Goal: Communication & Community: Connect with others

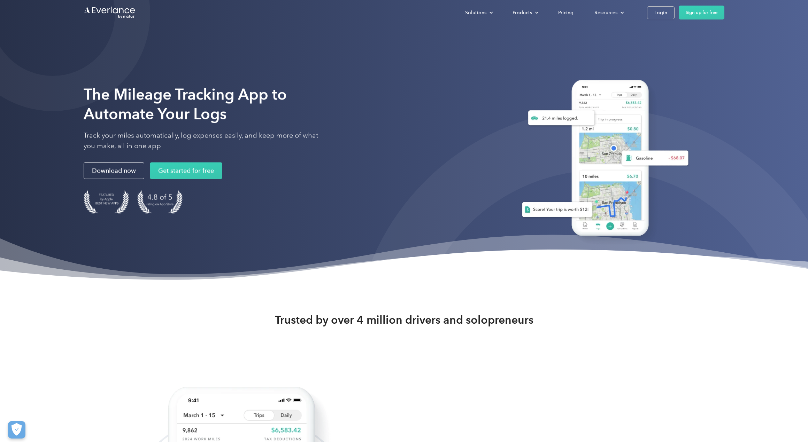
click at [658, 16] on div "Login" at bounding box center [660, 12] width 13 height 9
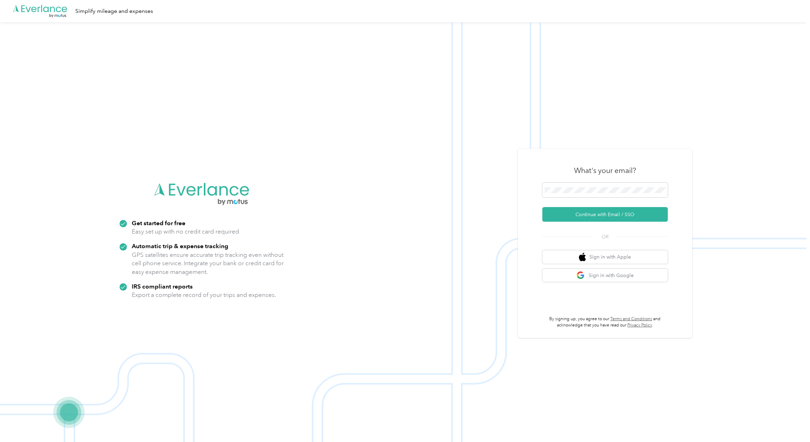
click at [584, 217] on button "Continue with Email / SSO" at bounding box center [604, 214] width 125 height 15
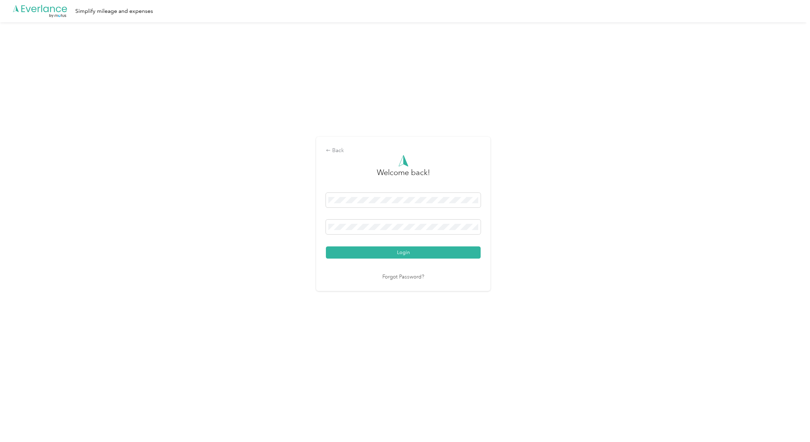
click at [326, 247] on button "Login" at bounding box center [403, 253] width 155 height 12
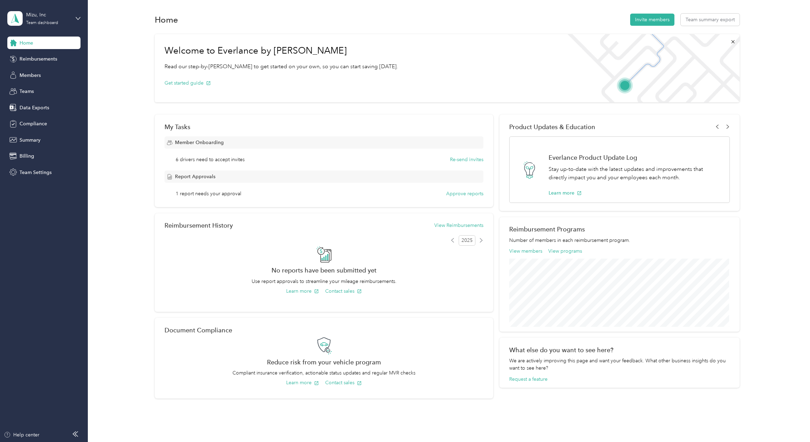
click at [647, 17] on button "Invite members" at bounding box center [652, 20] width 44 height 12
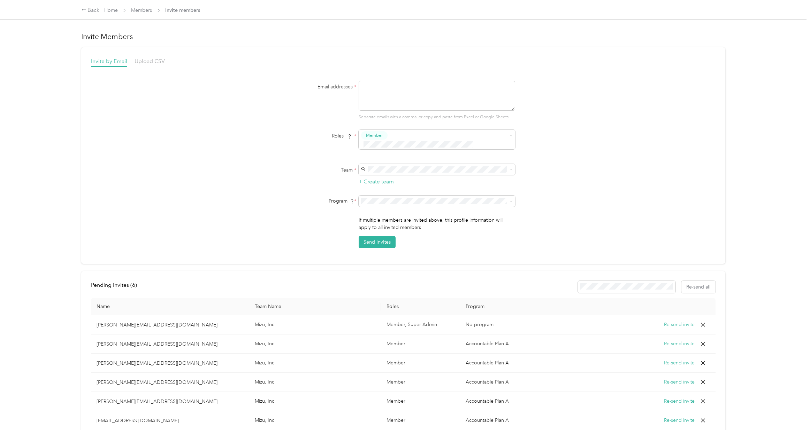
click at [618, 152] on div "Email addresses * Separate emails with a comma, or copy and paste from Excel or…" at bounding box center [403, 165] width 624 height 168
click at [406, 164] on span at bounding box center [436, 169] width 156 height 11
click at [610, 166] on div "Email addresses * Separate emails with a comma, or copy and paste from Excel or…" at bounding box center [403, 165] width 624 height 168
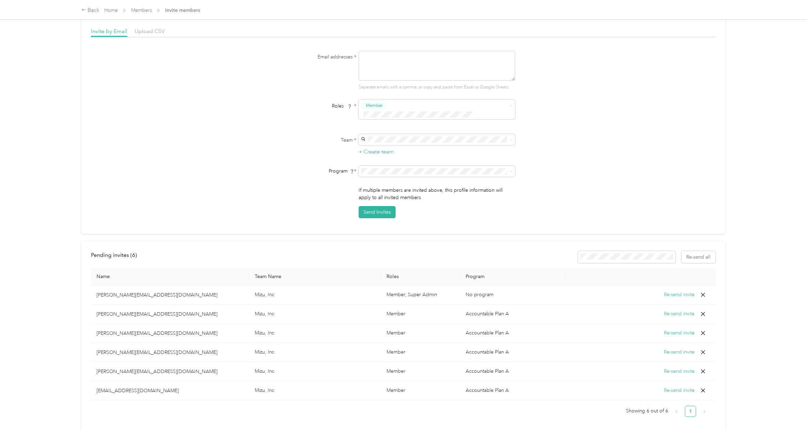
scroll to position [51, 0]
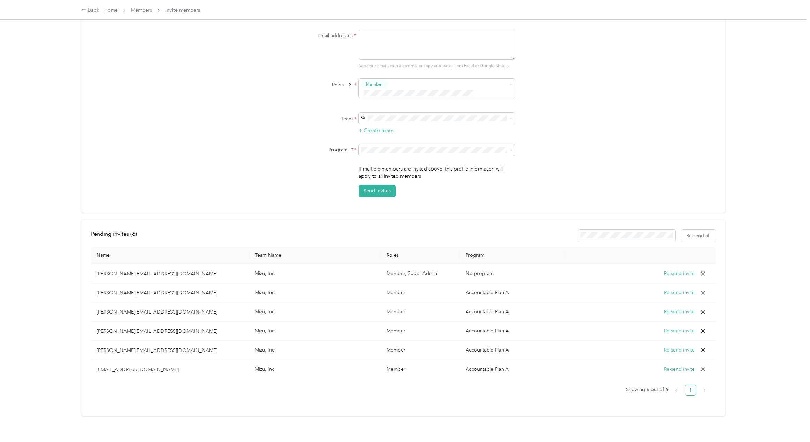
click at [681, 289] on button "Re-send invite" at bounding box center [679, 293] width 31 height 8
click at [682, 308] on button "Re-send invite" at bounding box center [679, 312] width 31 height 8
click at [682, 327] on button "Re-send invite" at bounding box center [679, 331] width 31 height 8
click at [682, 347] on button "Re-send invite" at bounding box center [679, 351] width 31 height 8
click at [683, 366] on button "Re-send invite" at bounding box center [679, 370] width 31 height 8
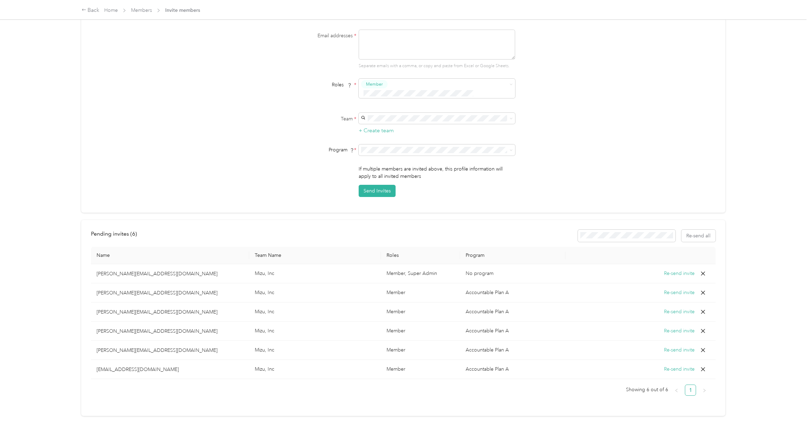
scroll to position [0, 0]
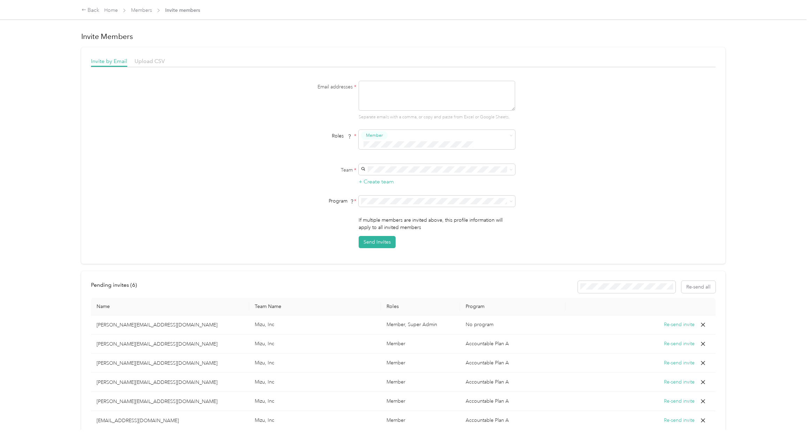
click at [461, 99] on textarea at bounding box center [436, 96] width 156 height 30
click at [464, 93] on textarea "ben" at bounding box center [436, 96] width 156 height 30
type textarea "[EMAIL_ADDRESS][DOMAIN_NAME]"
click at [374, 236] on button "Send Invites" at bounding box center [376, 242] width 37 height 12
click at [396, 172] on span "Mizu, Inc (Main organization)" at bounding box center [393, 173] width 63 height 6
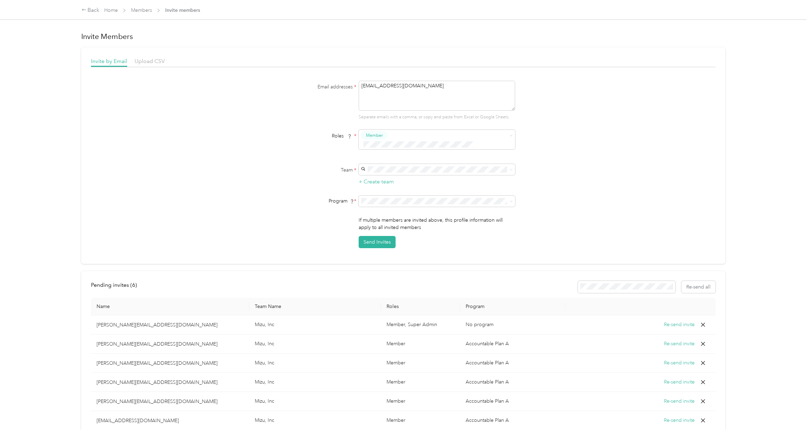
click at [379, 236] on button "Send Invites" at bounding box center [376, 242] width 37 height 12
click at [150, 108] on div "Email addresses * [EMAIL_ADDRESS][DOMAIN_NAME] Separate emails with a comma, or…" at bounding box center [403, 165] width 624 height 168
click at [145, 60] on span "Upload CSV" at bounding box center [149, 61] width 30 height 7
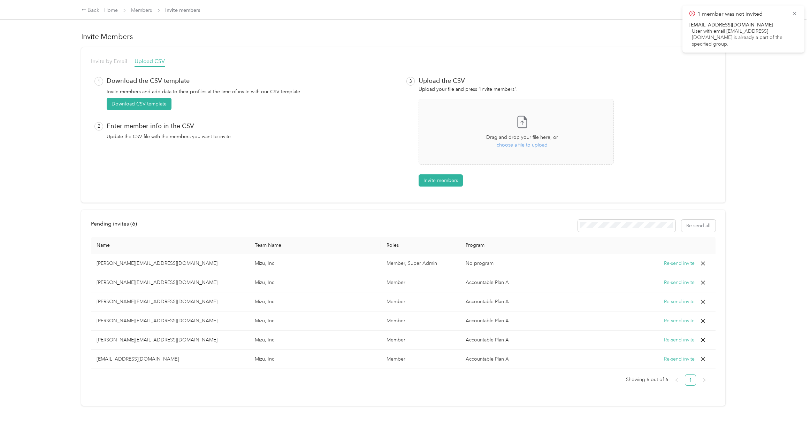
click at [145, 9] on link "Members" at bounding box center [141, 10] width 21 height 6
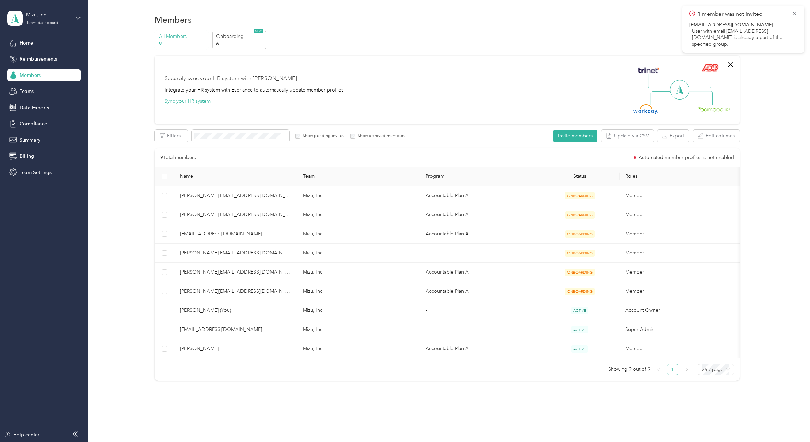
click at [764, 155] on div "All Members 9 Onboarding 6 NEW Securely sync your HR system with Everlance Inte…" at bounding box center [446, 209] width 701 height 357
click at [234, 43] on p "6" at bounding box center [239, 43] width 47 height 7
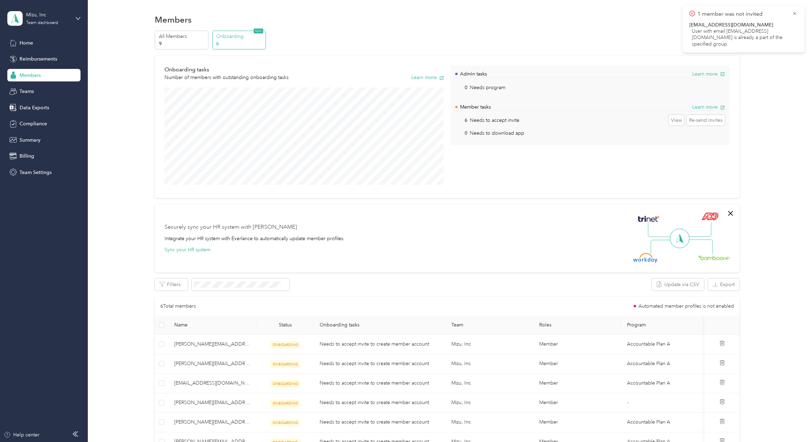
click at [41, 41] on div "Home" at bounding box center [43, 43] width 73 height 13
